Goal: Use online tool/utility: Use online tool/utility

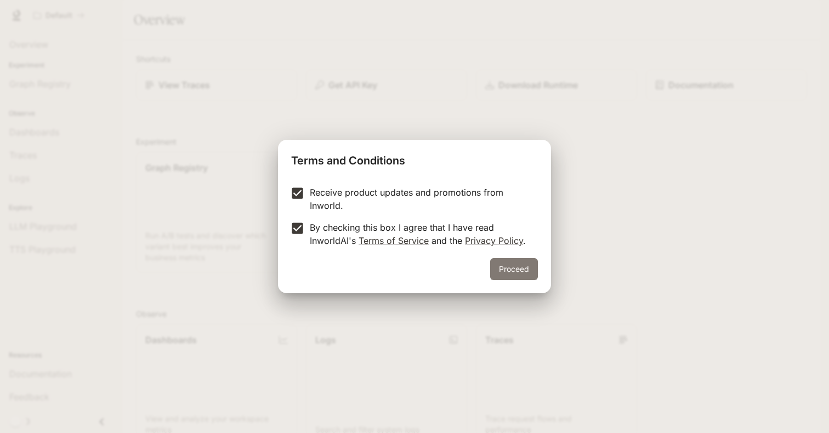
click at [515, 269] on button "Proceed" at bounding box center [514, 269] width 48 height 22
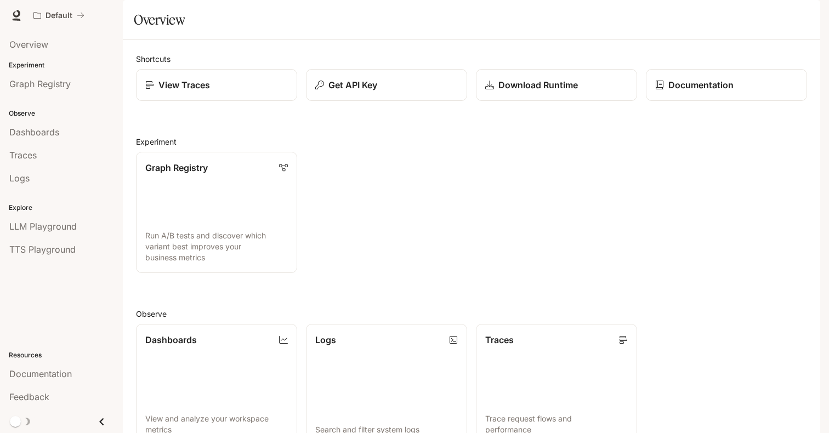
scroll to position [78, 0]
click at [54, 130] on span "Dashboards" at bounding box center [34, 132] width 50 height 13
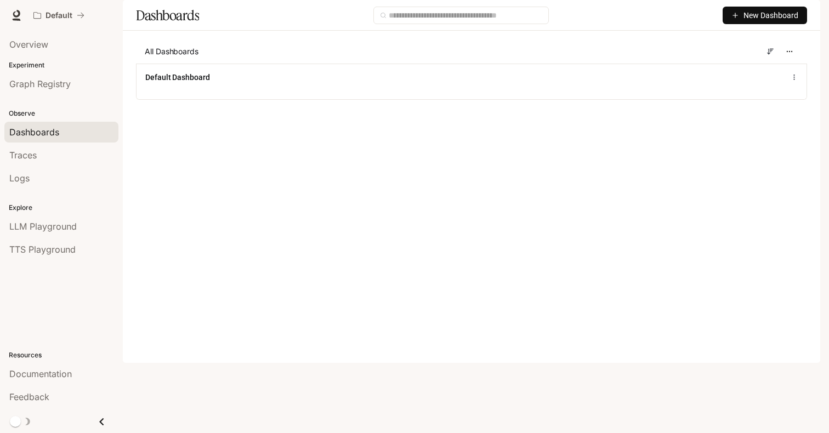
click at [735, 24] on button "New Dashboard" at bounding box center [765, 16] width 84 height 18
click at [592, 116] on main "Dashboards New Dashboard All Dashboards Default Dashboard" at bounding box center [472, 58] width 698 height 116
click at [24, 154] on span "Traces" at bounding box center [22, 155] width 27 height 13
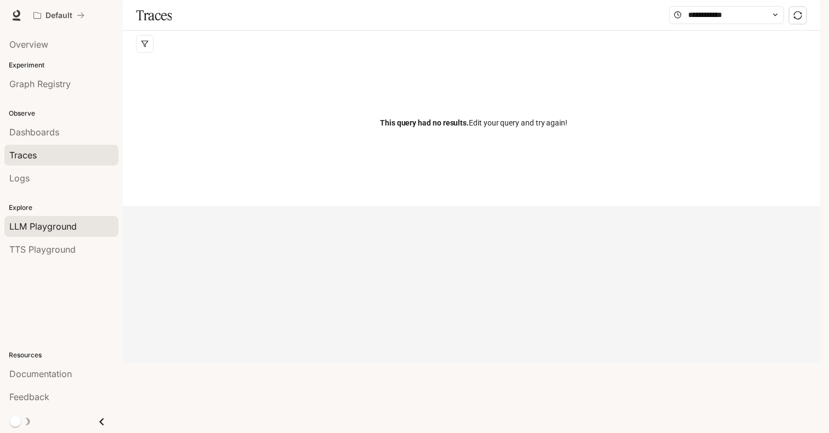
click at [63, 223] on span "LLM Playground" at bounding box center [42, 226] width 67 height 13
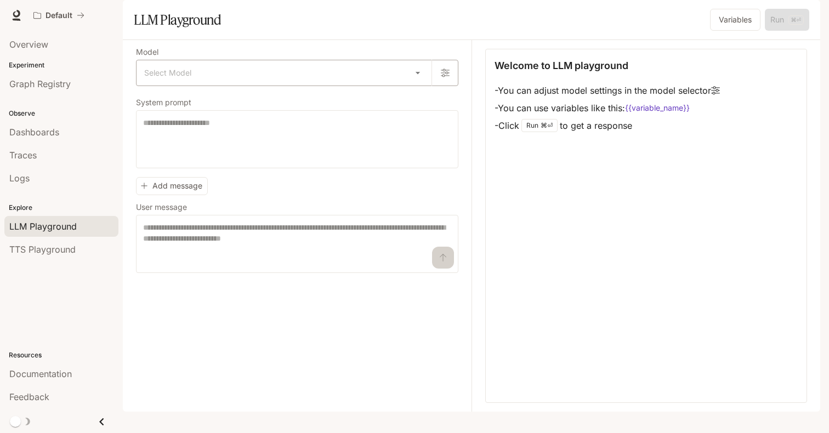
click at [421, 99] on body "Skip to main content Default Documentation Documentation Portal Overview Experi…" at bounding box center [414, 216] width 829 height 433
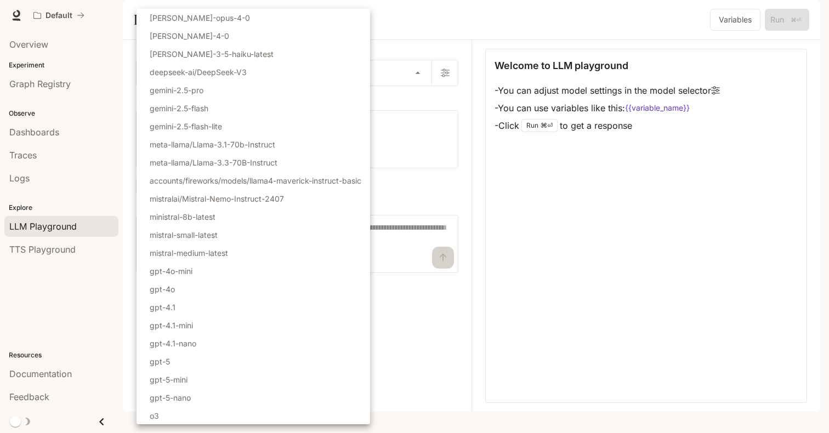
click at [265, 294] on li "gpt-4o" at bounding box center [254, 289] width 234 height 18
type input "******"
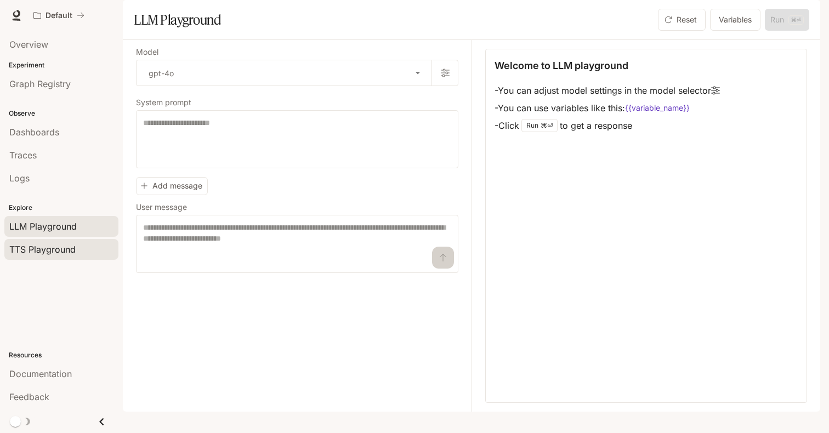
click at [49, 256] on link "TTS Playground" at bounding box center [61, 249] width 114 height 21
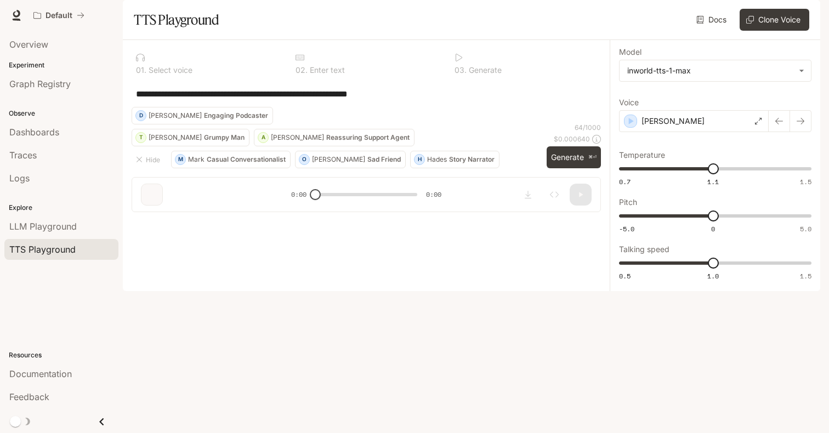
click at [204, 141] on p "Grumpy Man" at bounding box center [224, 137] width 41 height 7
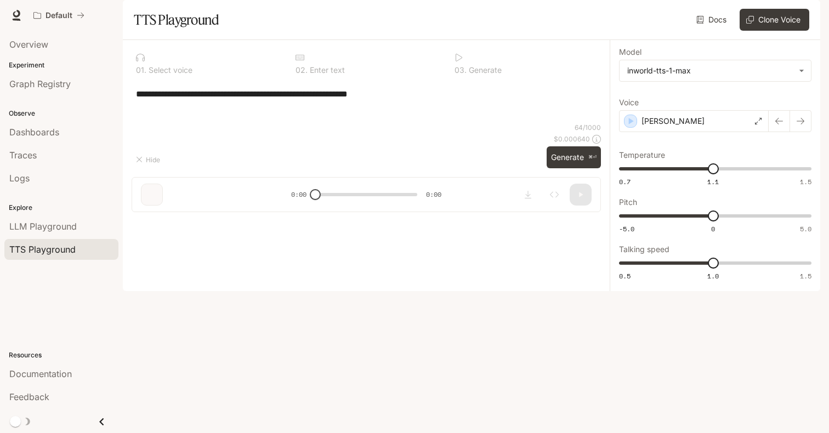
type textarea "**********"
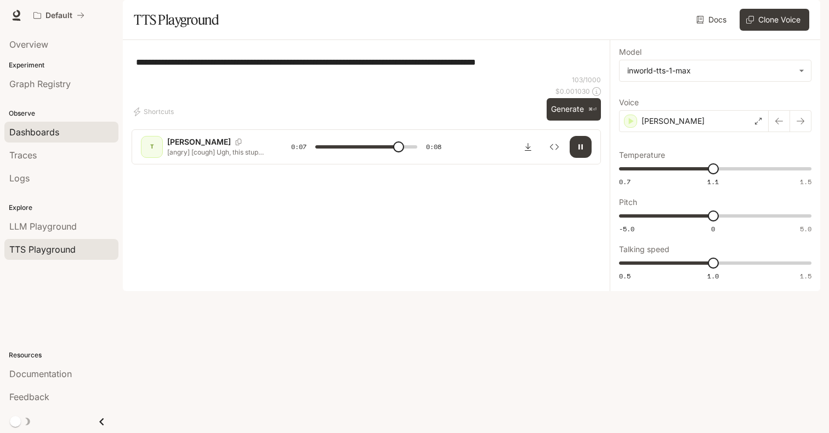
type input "***"
click at [43, 135] on span "Dashboards" at bounding box center [34, 132] width 50 height 13
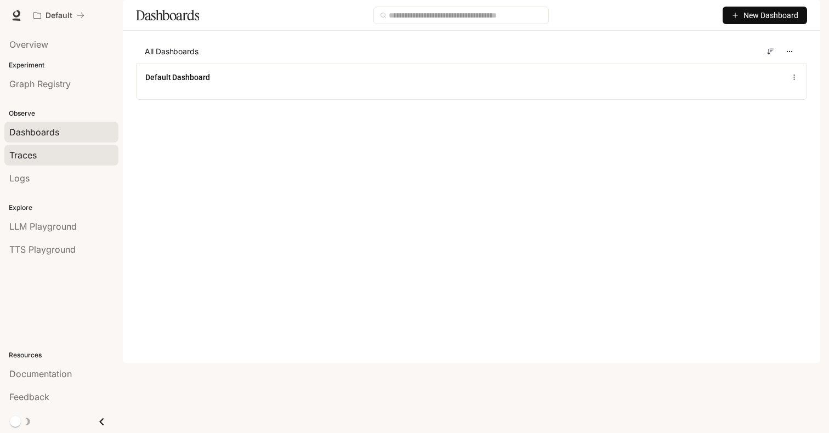
click at [28, 157] on span "Traces" at bounding box center [22, 155] width 27 height 13
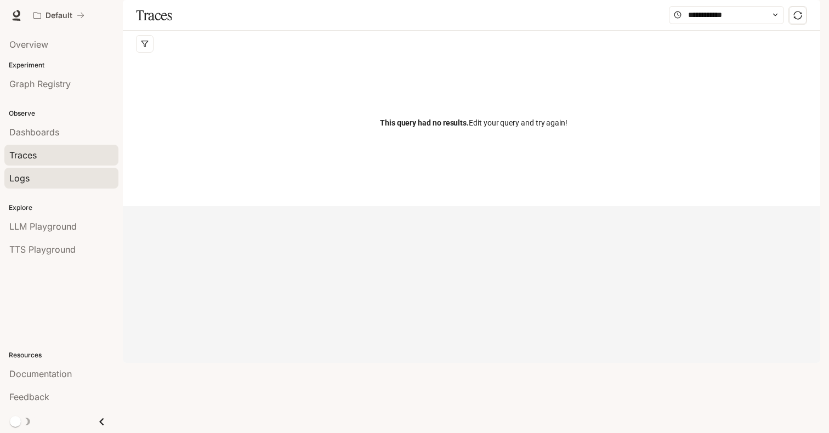
click at [30, 186] on link "Logs" at bounding box center [61, 178] width 114 height 21
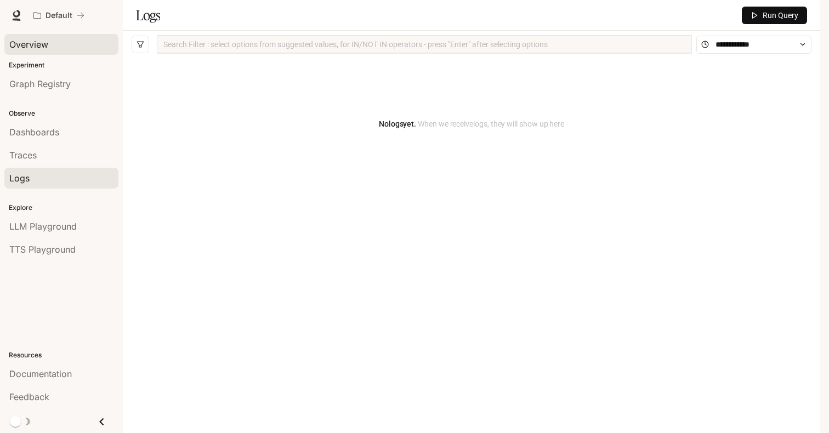
click at [34, 37] on link "Overview" at bounding box center [61, 44] width 114 height 21
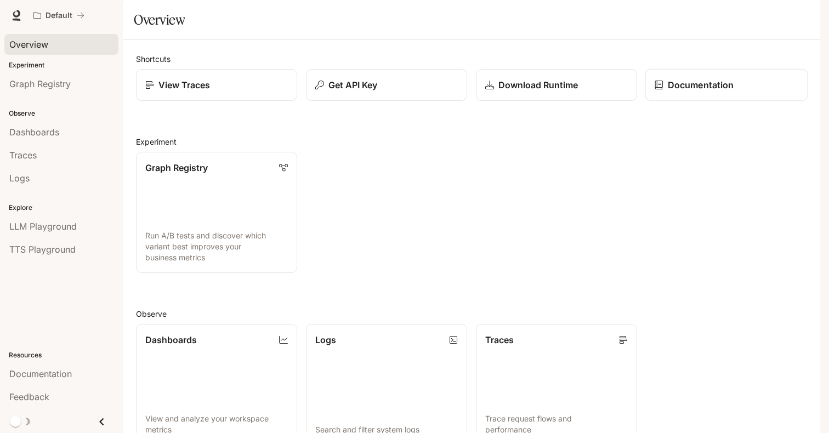
click at [688, 92] on p "Documentation" at bounding box center [701, 84] width 66 height 13
click at [180, 101] on link "View Traces" at bounding box center [216, 85] width 163 height 32
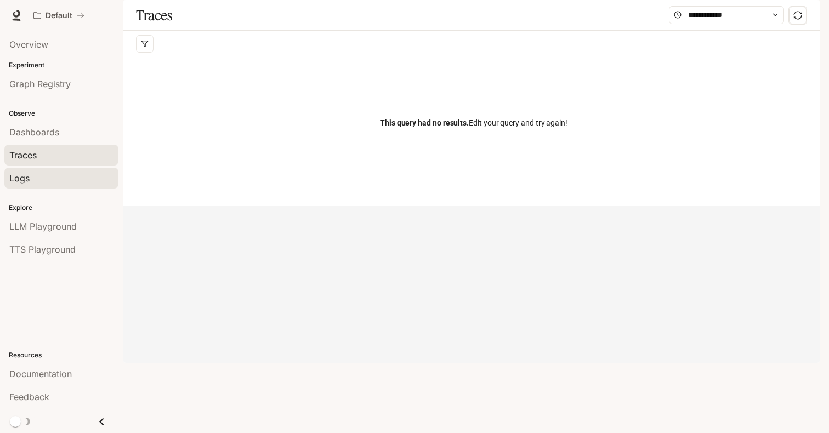
click at [36, 177] on div "Logs" at bounding box center [61, 178] width 104 height 13
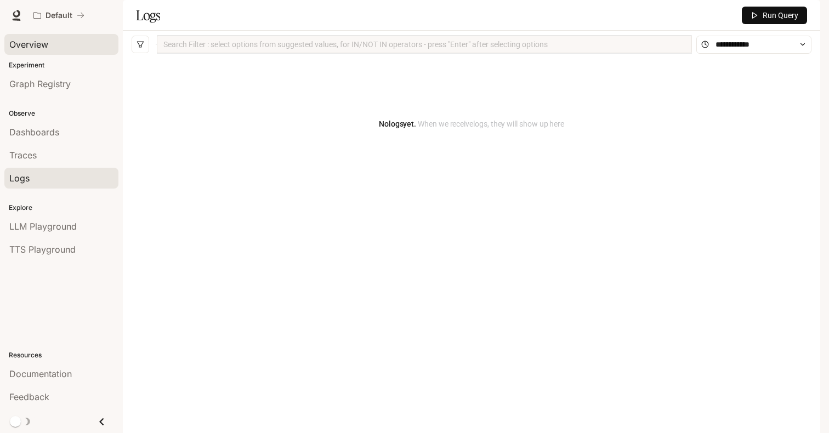
click at [37, 44] on span "Overview" at bounding box center [28, 44] width 39 height 13
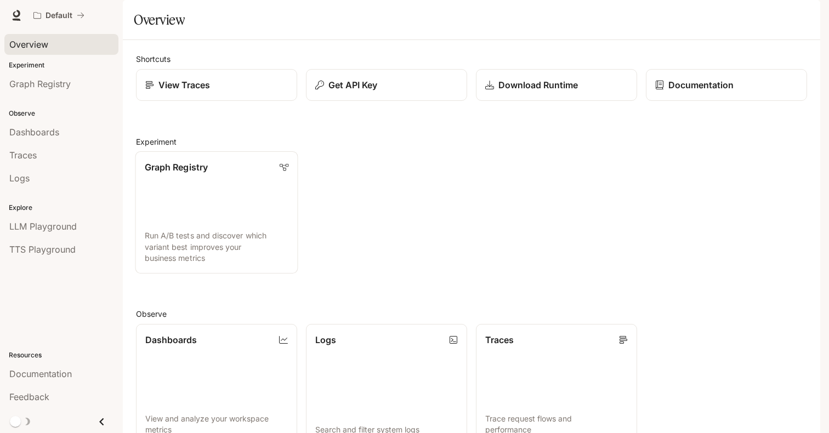
scroll to position [232, 0]
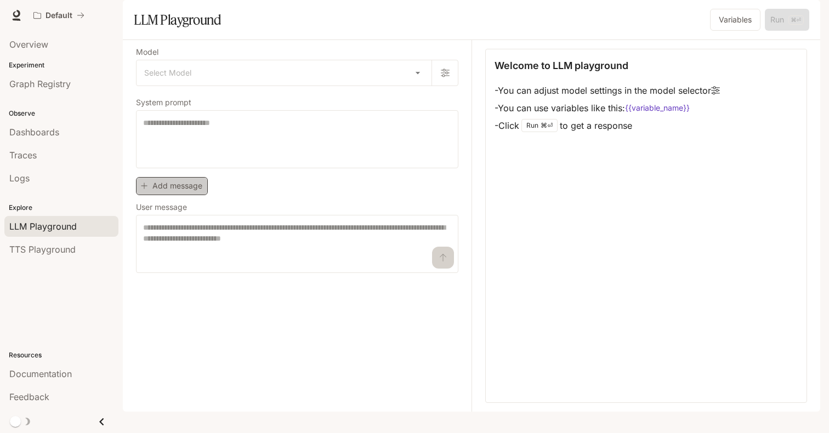
click at [182, 195] on button "Add message" at bounding box center [172, 186] width 72 height 18
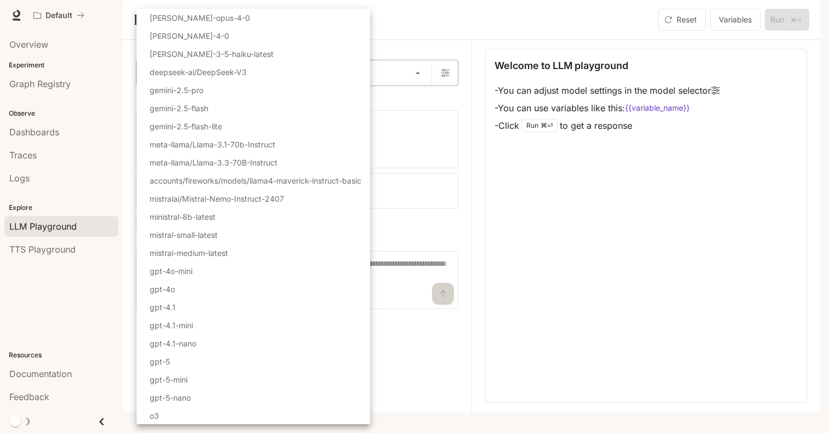
click at [415, 98] on body "Skip to main content Default Documentation Documentation Portal Overview Experi…" at bounding box center [414, 216] width 829 height 433
click at [227, 289] on li "gpt-4o" at bounding box center [254, 289] width 234 height 18
type input "******"
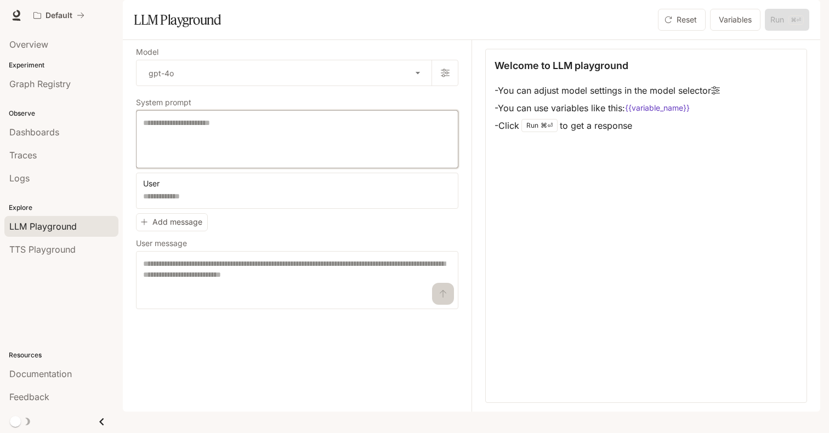
click at [219, 161] on textarea at bounding box center [297, 139] width 308 height 44
click at [216, 153] on textarea "**********" at bounding box center [297, 139] width 308 height 44
type textarea "**********"
click at [242, 252] on div "User * ​ Add message User message * ​" at bounding box center [297, 241] width 322 height 137
click at [749, 31] on button "Variables" at bounding box center [735, 20] width 50 height 22
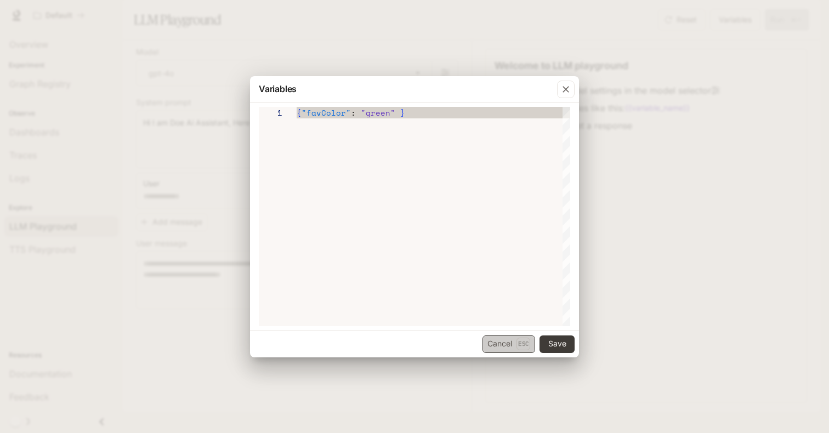
click at [506, 345] on button "Cancel Esc" at bounding box center [509, 345] width 53 height 18
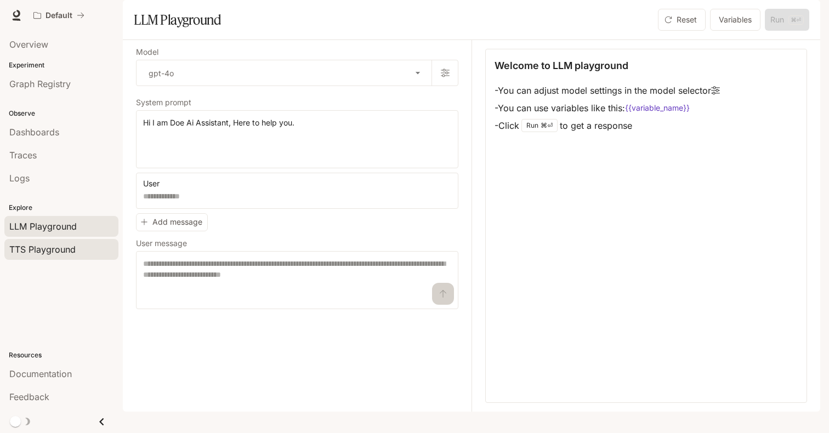
click at [46, 246] on span "TTS Playground" at bounding box center [42, 249] width 66 height 13
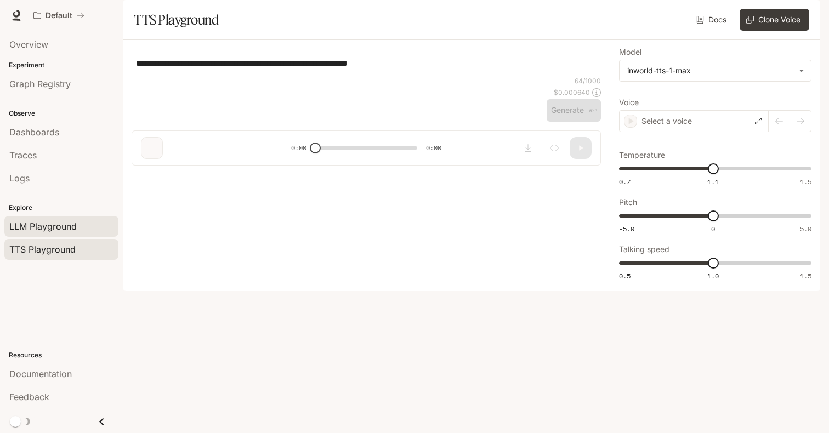
click at [53, 227] on span "LLM Playground" at bounding box center [42, 226] width 67 height 13
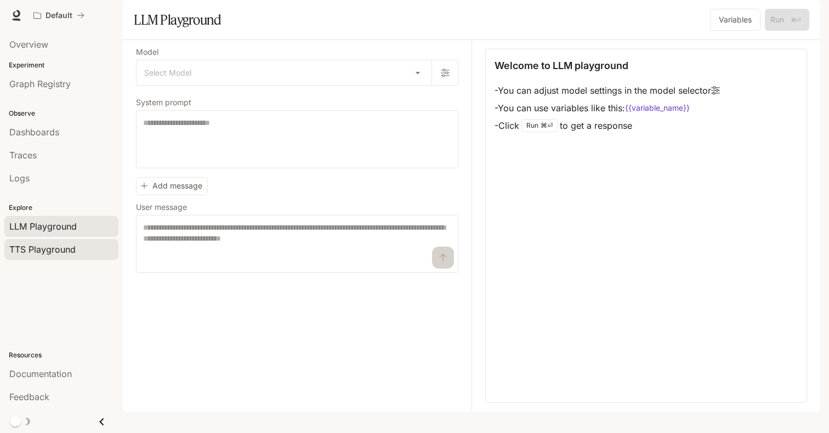
click at [54, 247] on span "TTS Playground" at bounding box center [42, 249] width 66 height 13
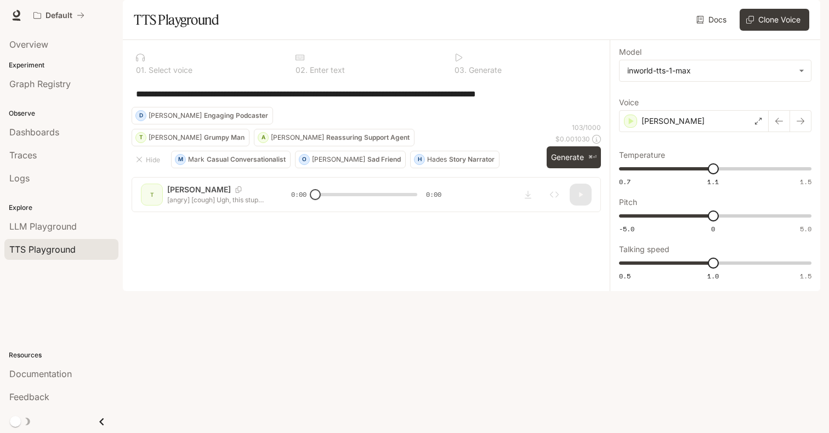
click at [222, 163] on p "Casual Conversationalist" at bounding box center [246, 159] width 79 height 7
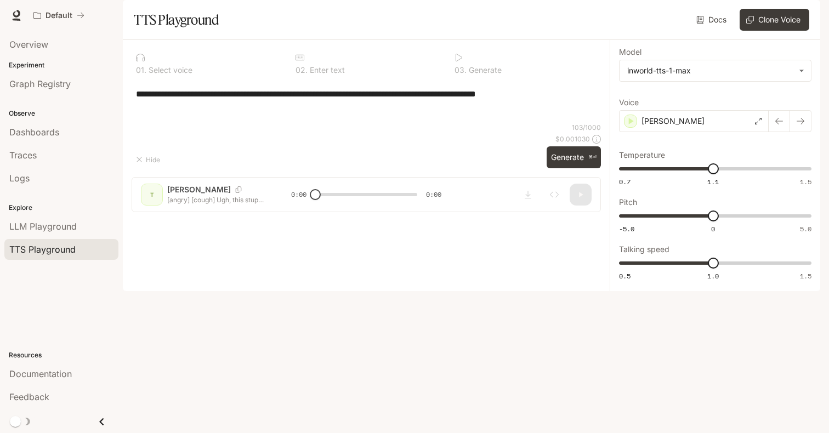
type textarea "**********"
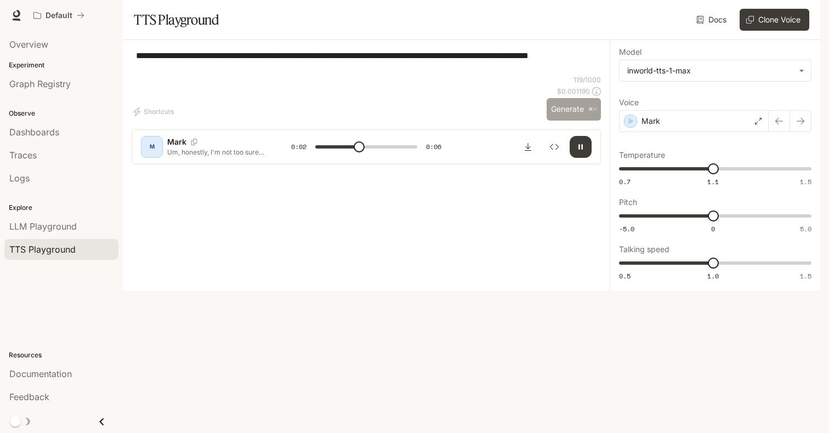
click at [576, 121] on button "Generate ⌘⏎" at bounding box center [574, 109] width 54 height 22
drag, startPoint x: 358, startPoint y: 393, endPoint x: 263, endPoint y: 389, distance: 94.4
click at [263, 158] on div "M [PERSON_NAME], honestly, I'm not too sure about that, but, uh, I kinda rememb…" at bounding box center [366, 147] width 451 height 22
click at [580, 158] on button "button" at bounding box center [581, 147] width 22 height 22
type input "***"
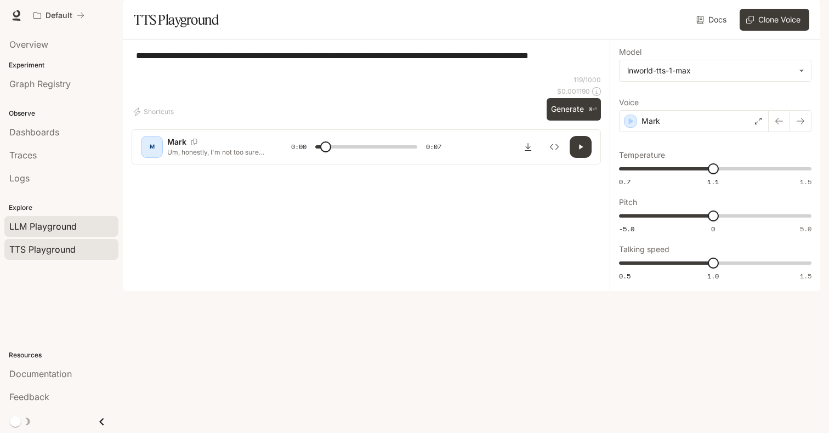
click at [63, 218] on link "LLM Playground" at bounding box center [61, 226] width 114 height 21
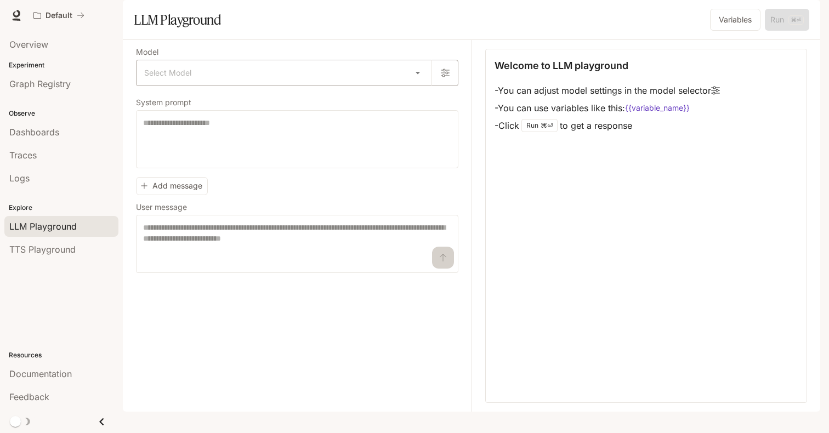
click at [278, 106] on body "Skip to main content Default Documentation Documentation Portal Overview Experi…" at bounding box center [414, 216] width 829 height 433
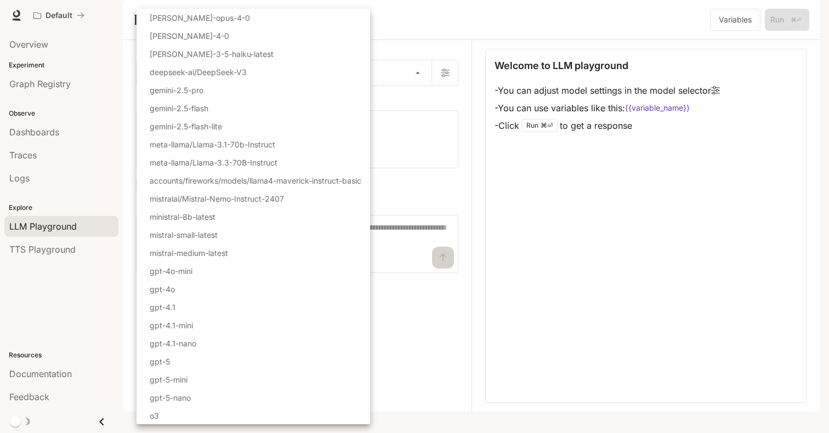
click at [35, 180] on div at bounding box center [414, 216] width 829 height 433
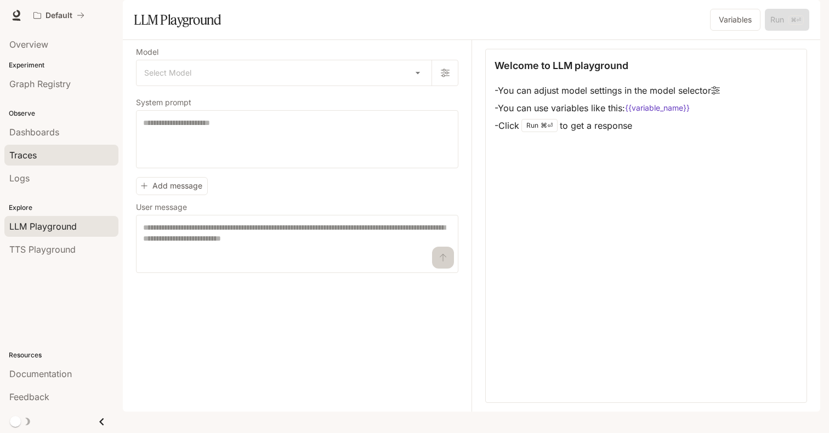
click at [31, 159] on span "Traces" at bounding box center [22, 155] width 27 height 13
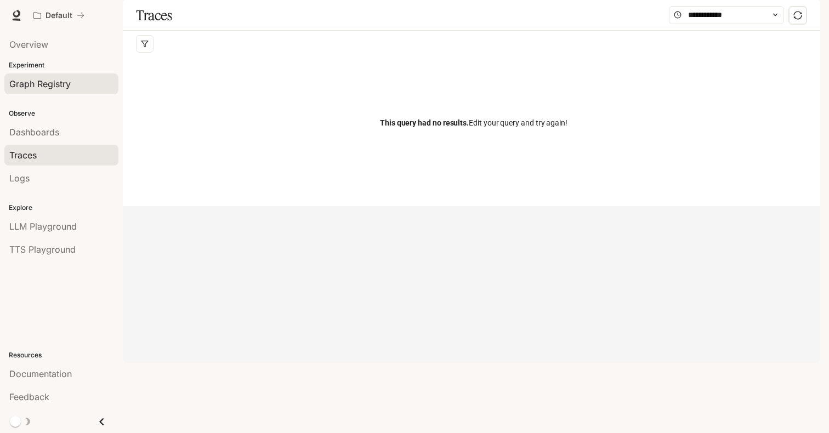
click at [45, 86] on span "Graph Registry" at bounding box center [39, 83] width 61 height 13
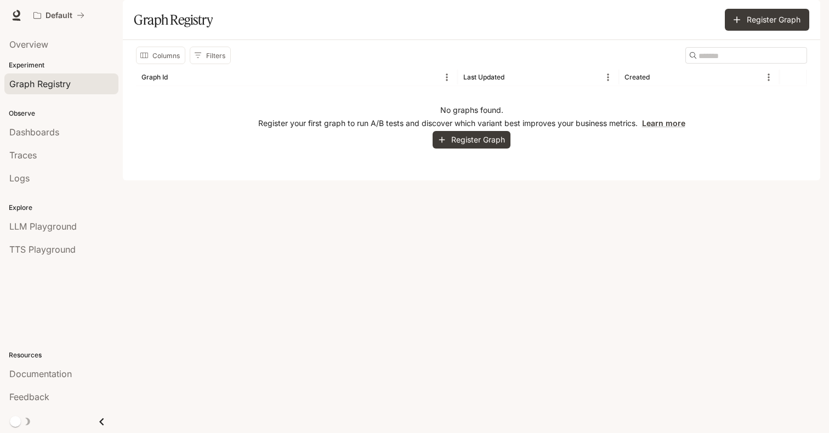
click at [447, 149] on button "Register Graph" at bounding box center [472, 140] width 78 height 18
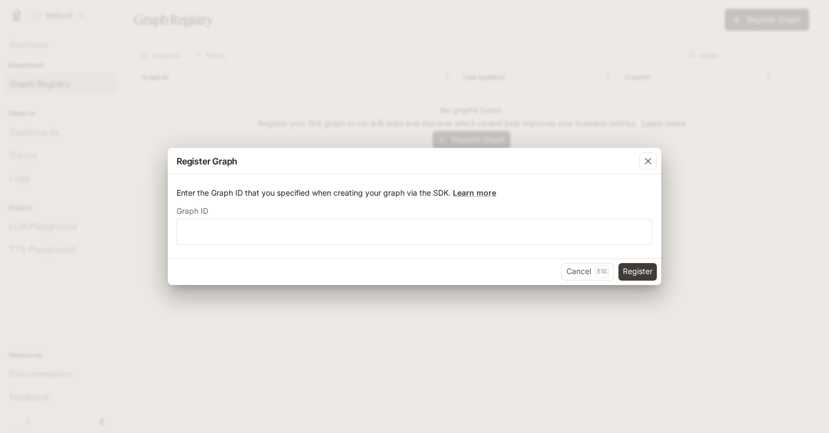
click at [422, 218] on label "Graph ID" at bounding box center [415, 213] width 476 height 11
click at [431, 231] on input "text" at bounding box center [414, 231] width 475 height 11
click at [575, 269] on button "Cancel Esc" at bounding box center [588, 272] width 53 height 18
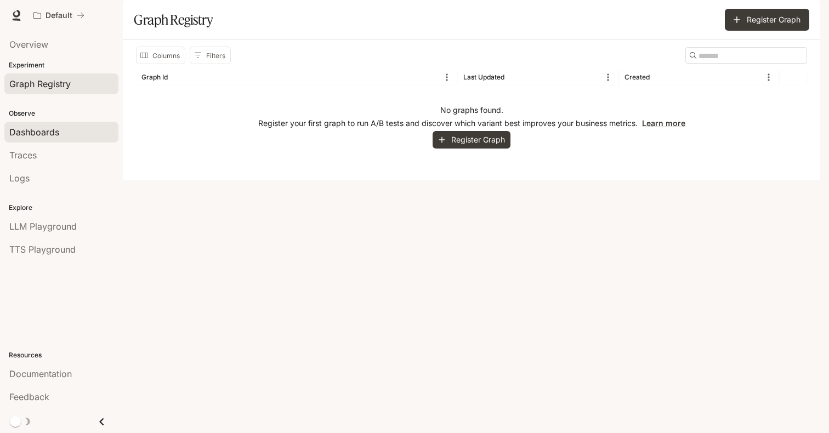
click at [35, 124] on link "Dashboards" at bounding box center [61, 132] width 114 height 21
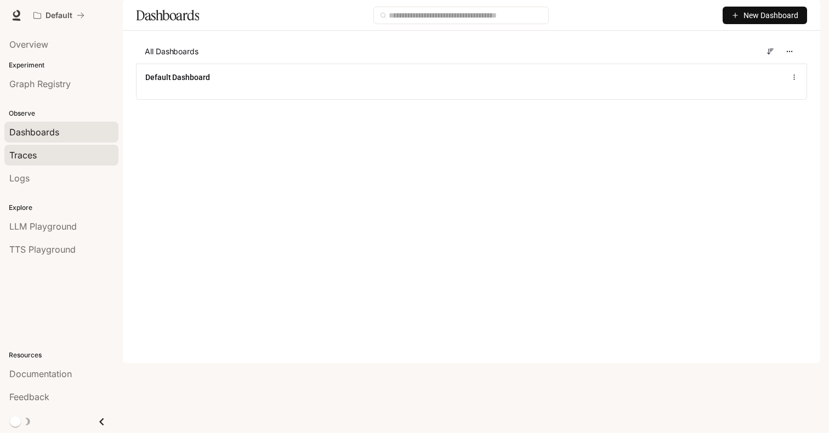
click at [25, 155] on span "Traces" at bounding box center [22, 155] width 27 height 13
